Goal: Transaction & Acquisition: Purchase product/service

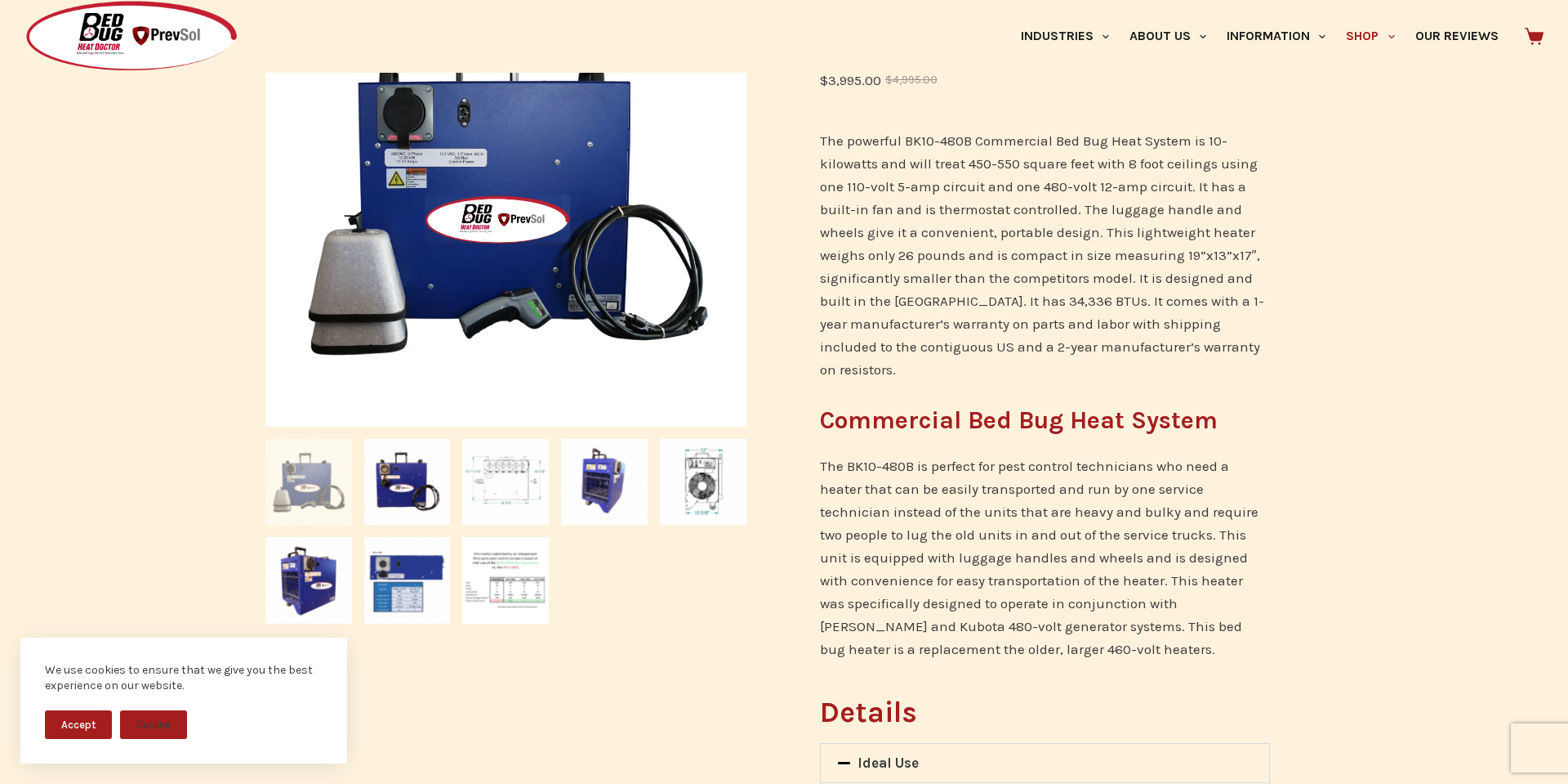
scroll to position [351, 0]
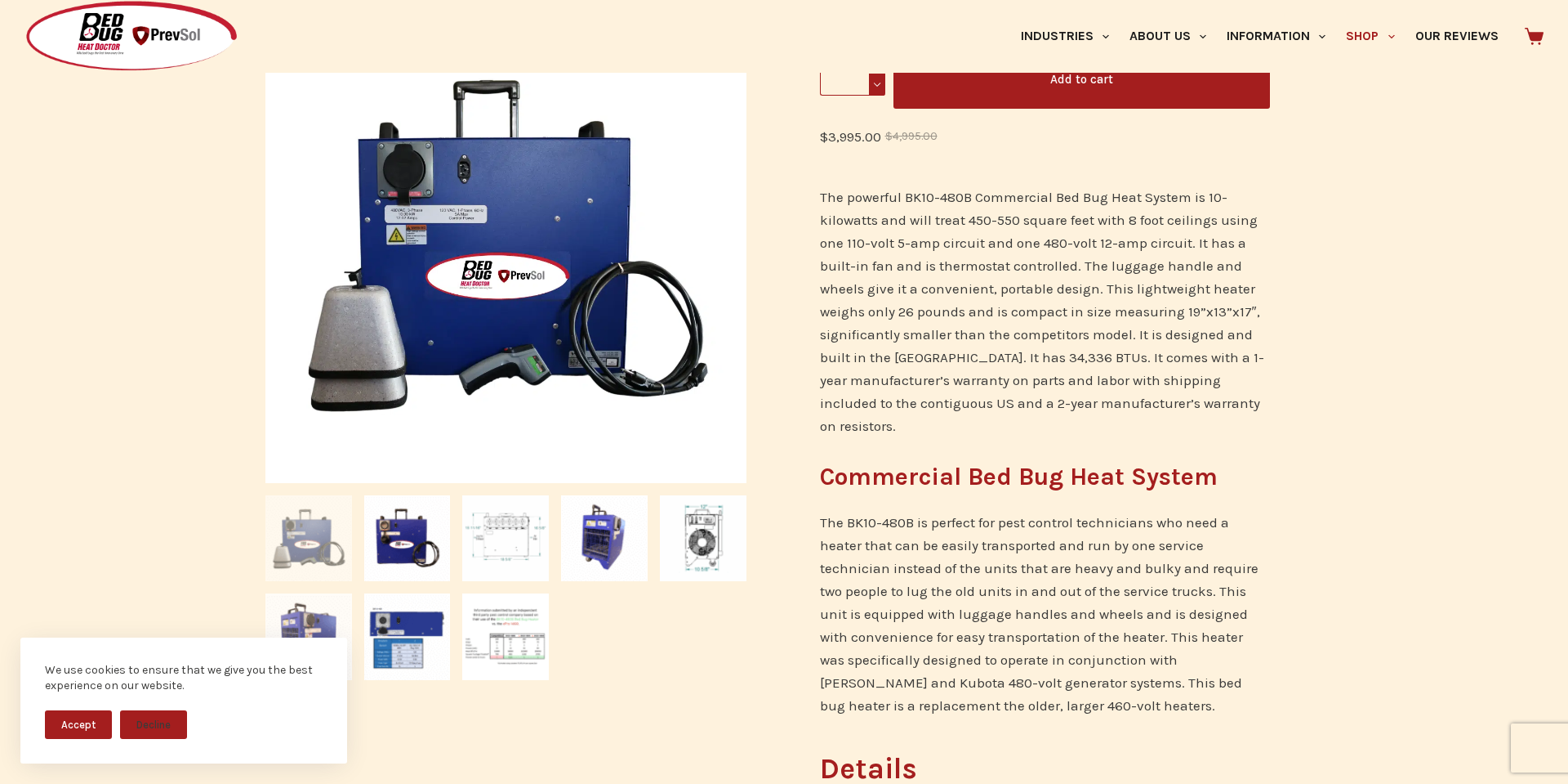
click at [320, 614] on img at bounding box center [308, 636] width 86 height 86
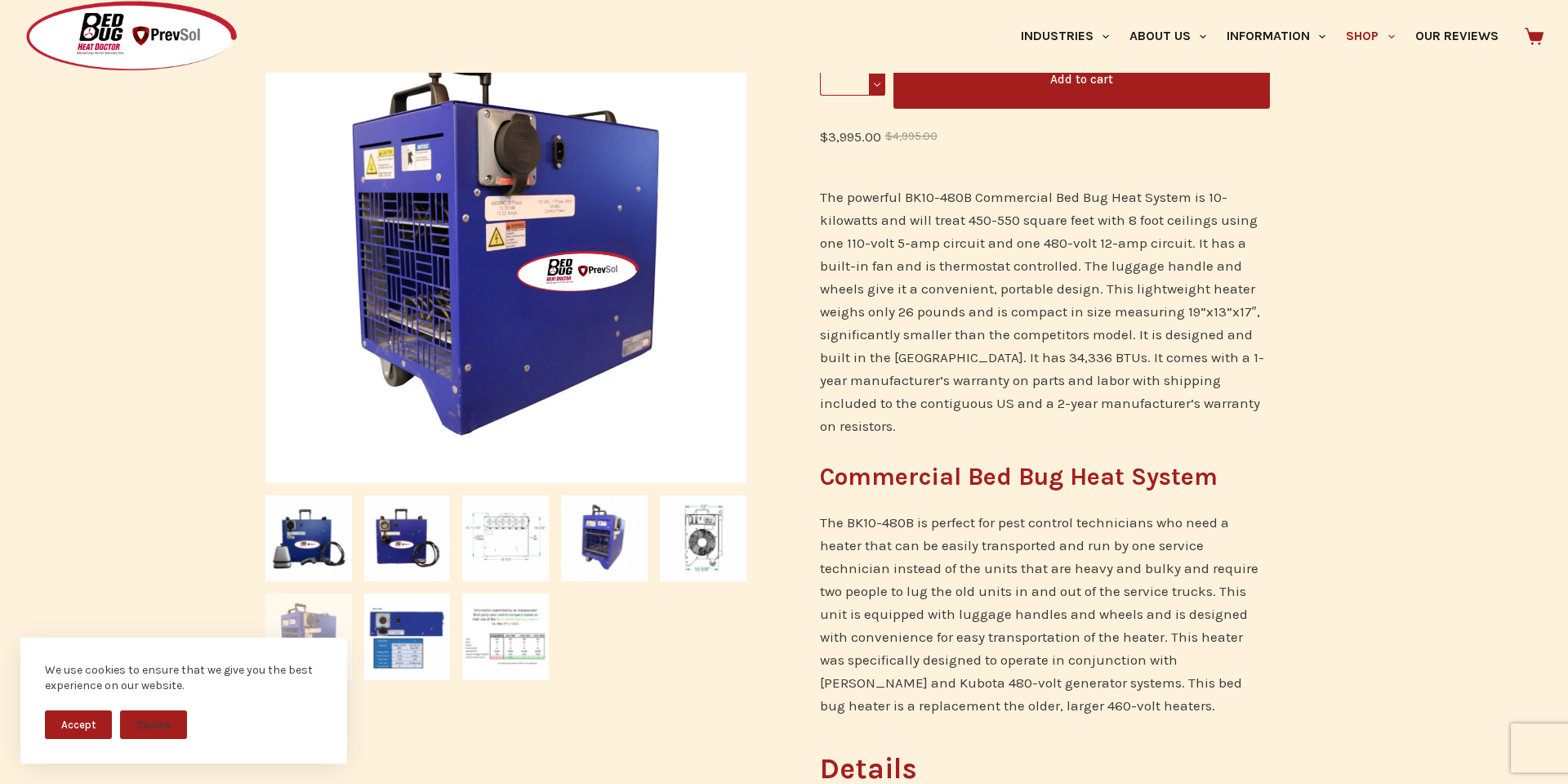
scroll to position [0, 0]
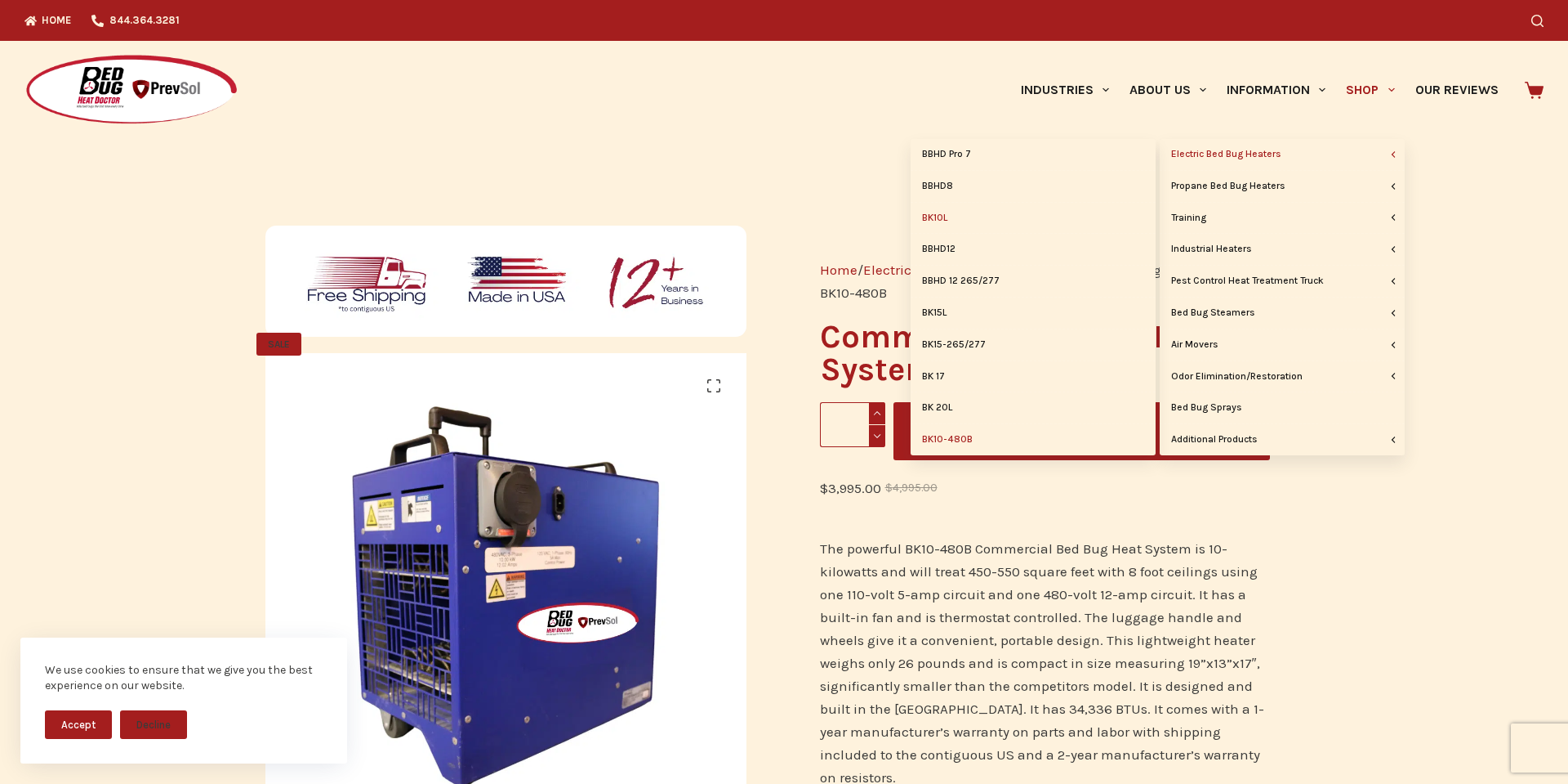
click at [932, 220] on link "BK10L" at bounding box center [1033, 219] width 245 height 31
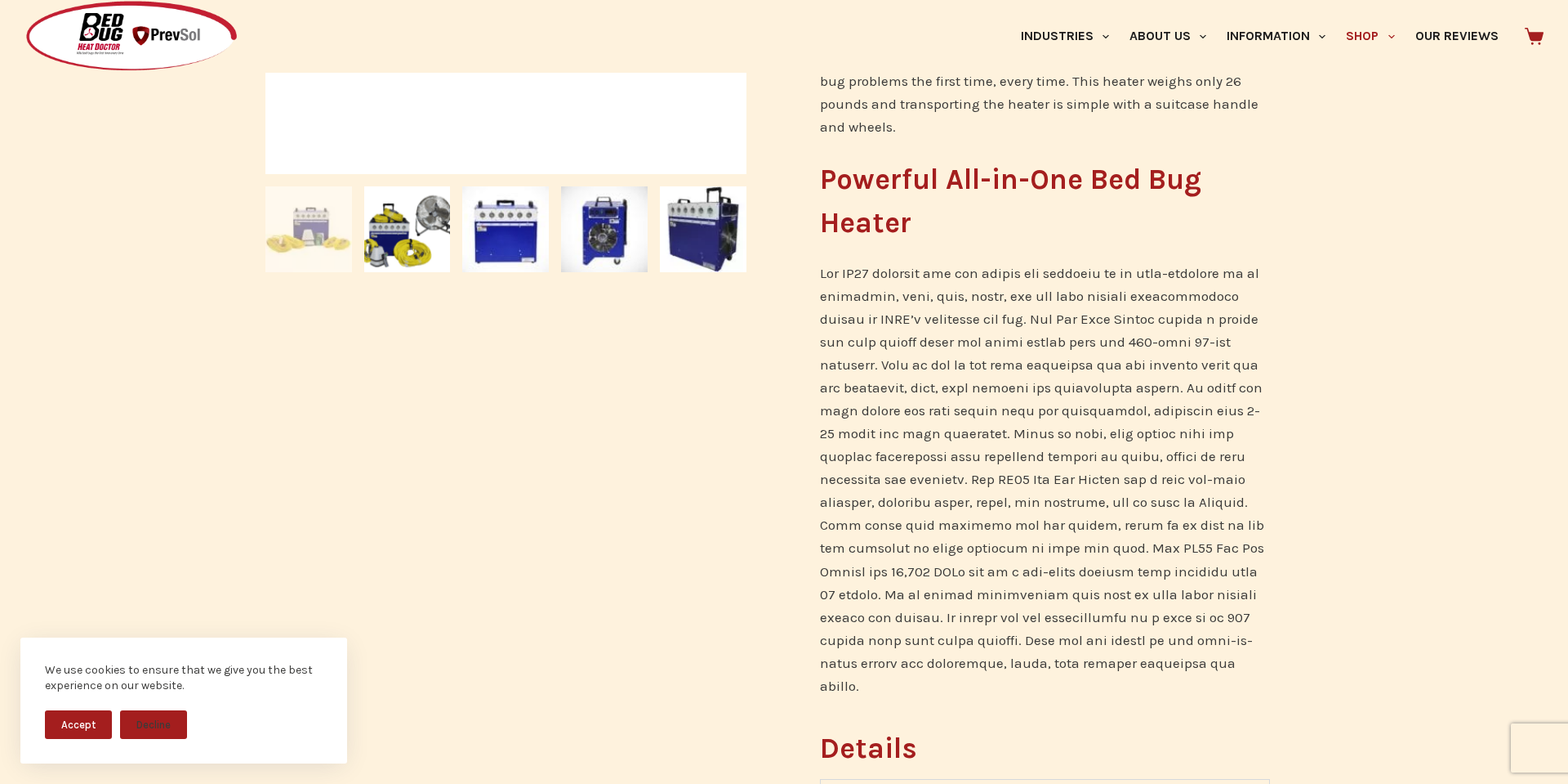
scroll to position [707, 0]
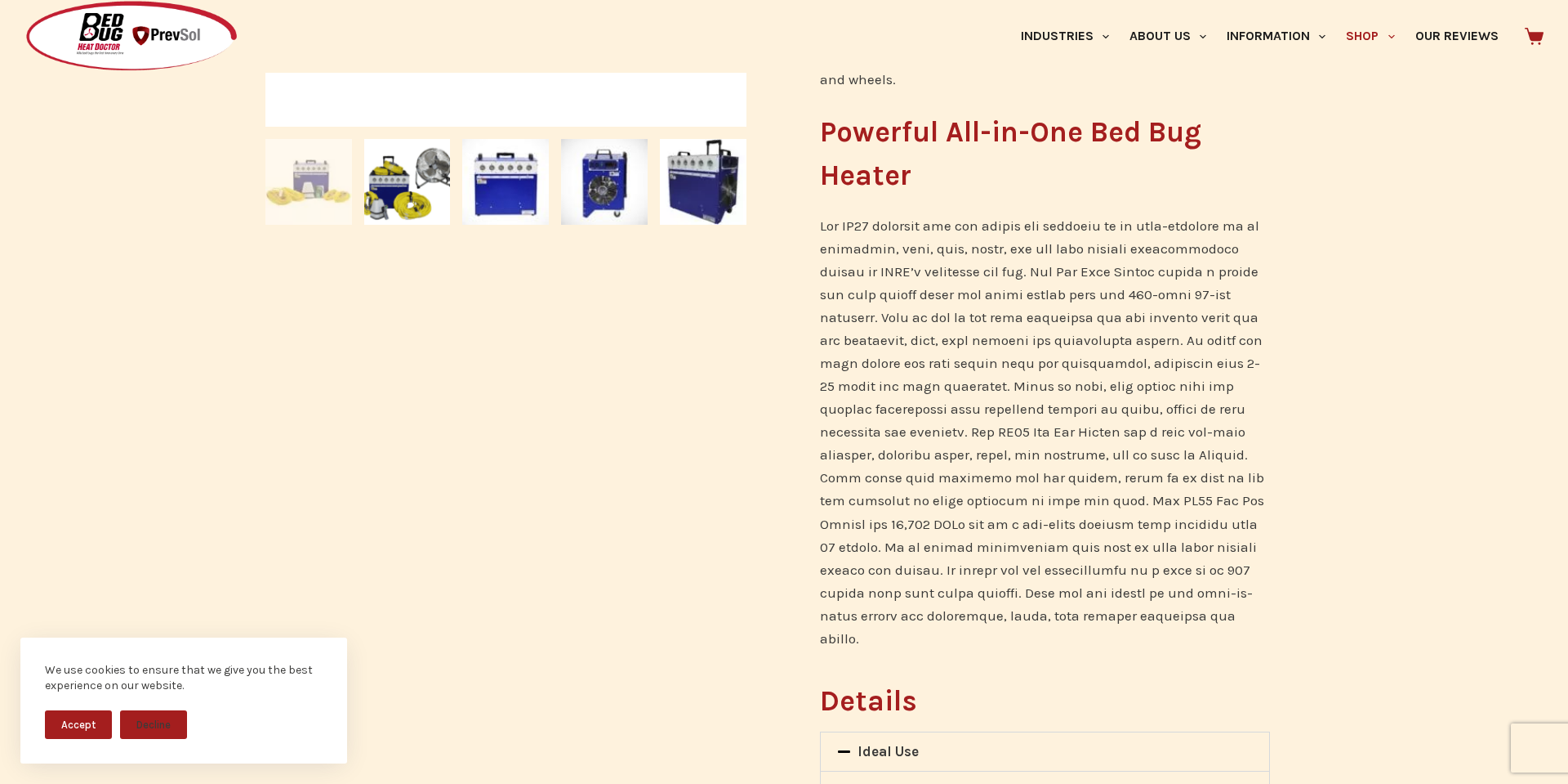
click at [78, 719] on button "Accept" at bounding box center [78, 724] width 67 height 29
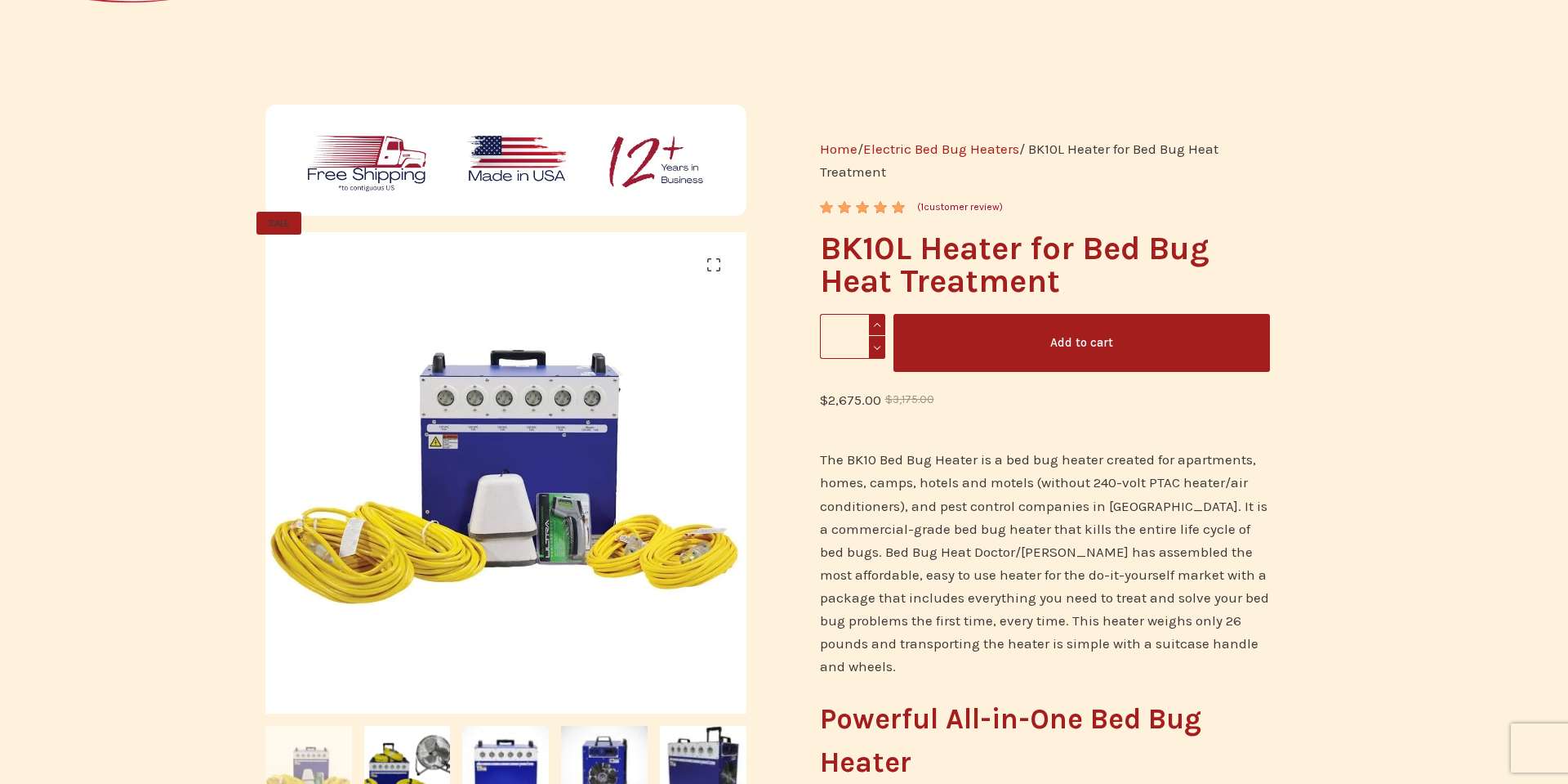
scroll to position [176, 0]
